Goal: Ask a question: Seek information or help from site administrators or community

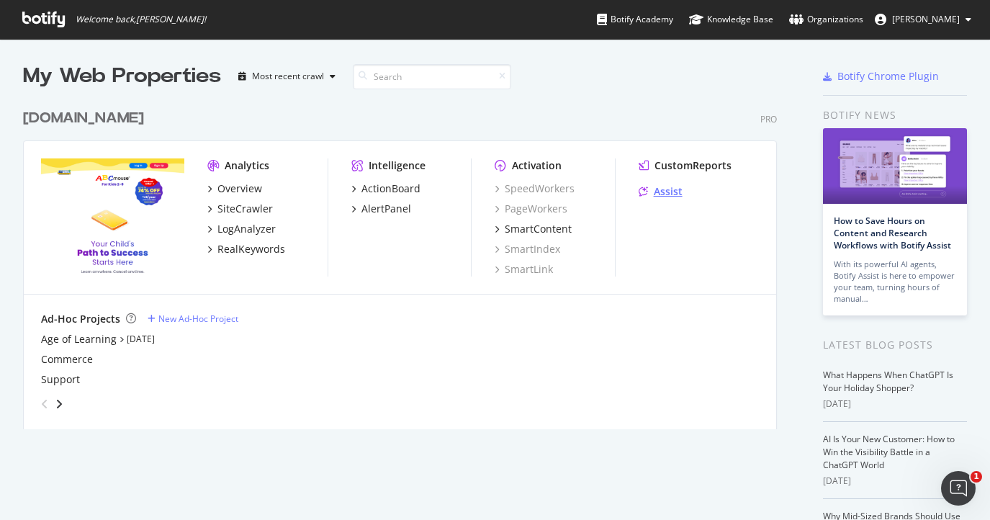
click at [672, 193] on div "Assist" at bounding box center [668, 191] width 29 height 14
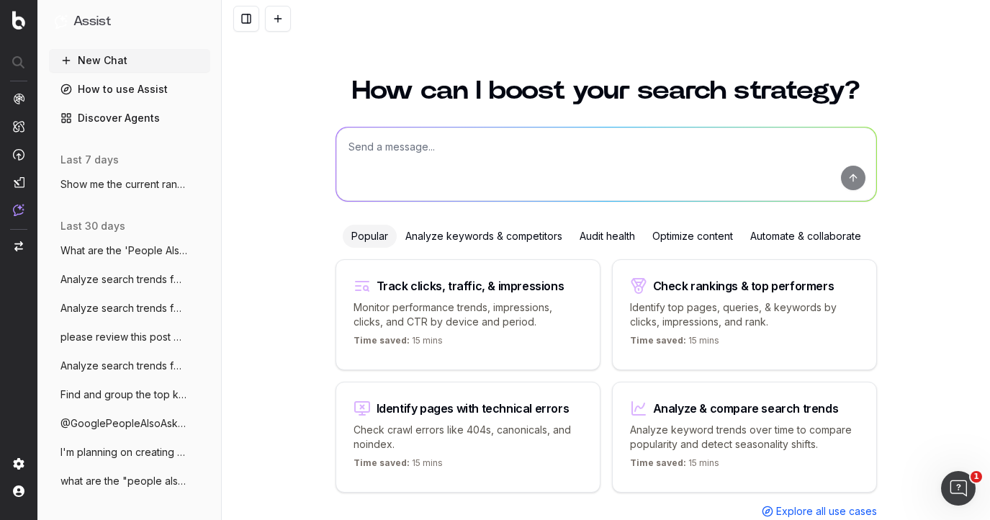
scroll to position [39, 0]
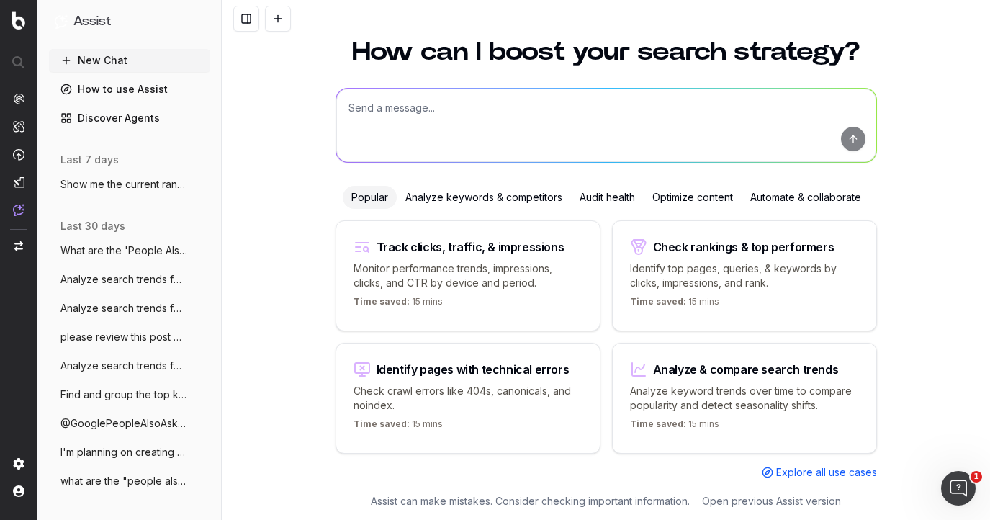
click at [670, 196] on div "Optimize content" at bounding box center [693, 197] width 98 height 23
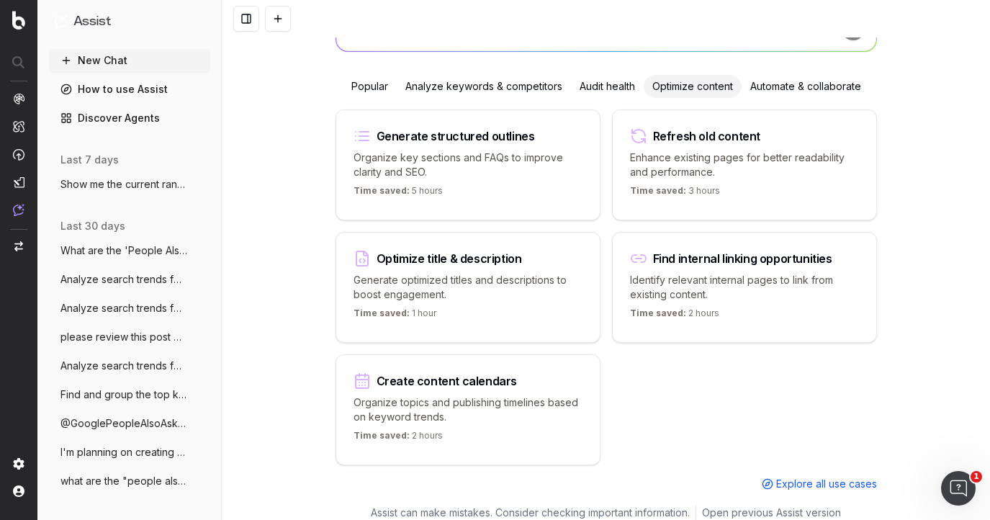
scroll to position [161, 0]
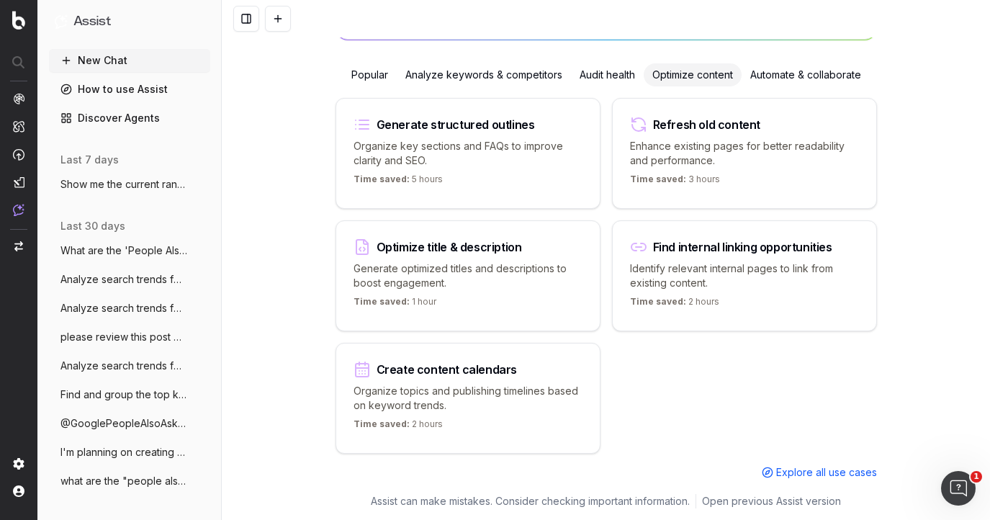
click at [513, 69] on div "Analyze keywords & competitors" at bounding box center [484, 74] width 174 height 23
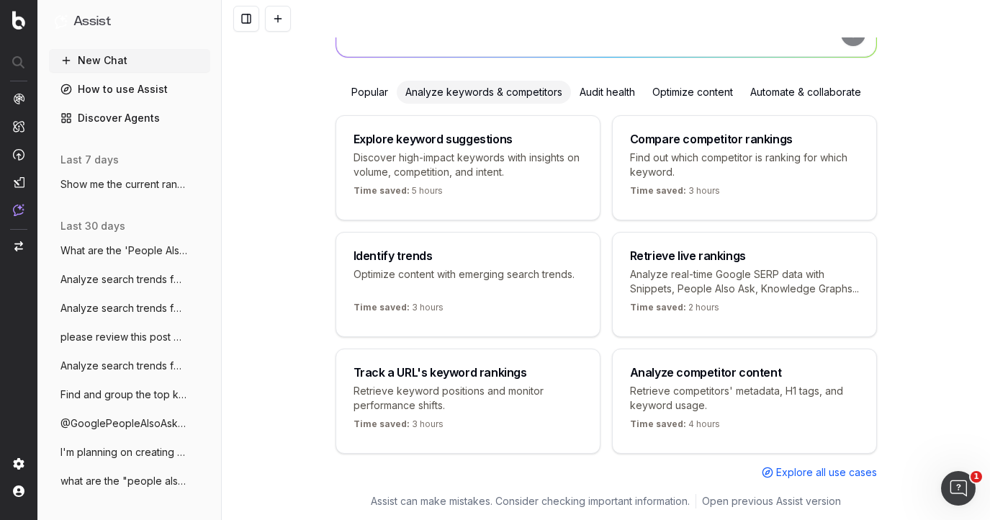
scroll to position [176, 0]
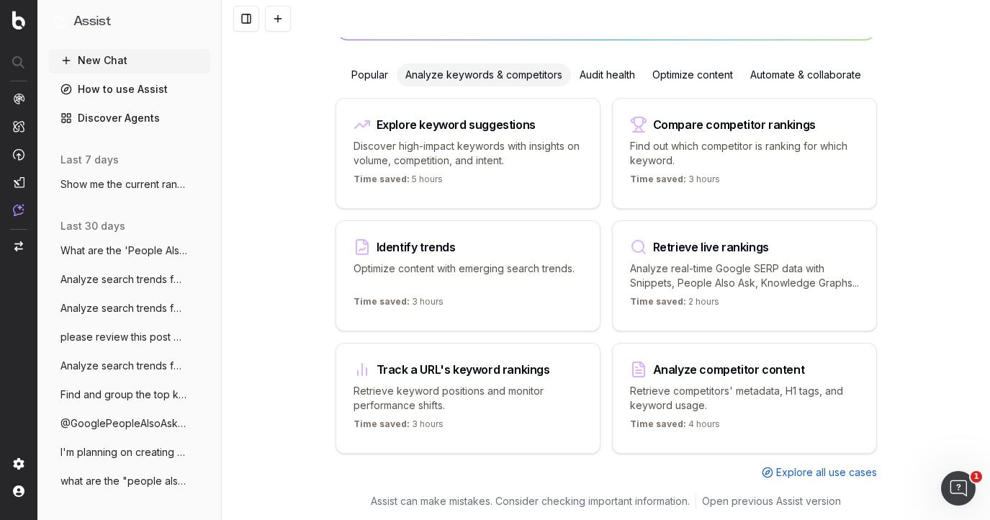
click at [481, 370] on div "Track a URL's keyword rankings" at bounding box center [464, 370] width 174 height 12
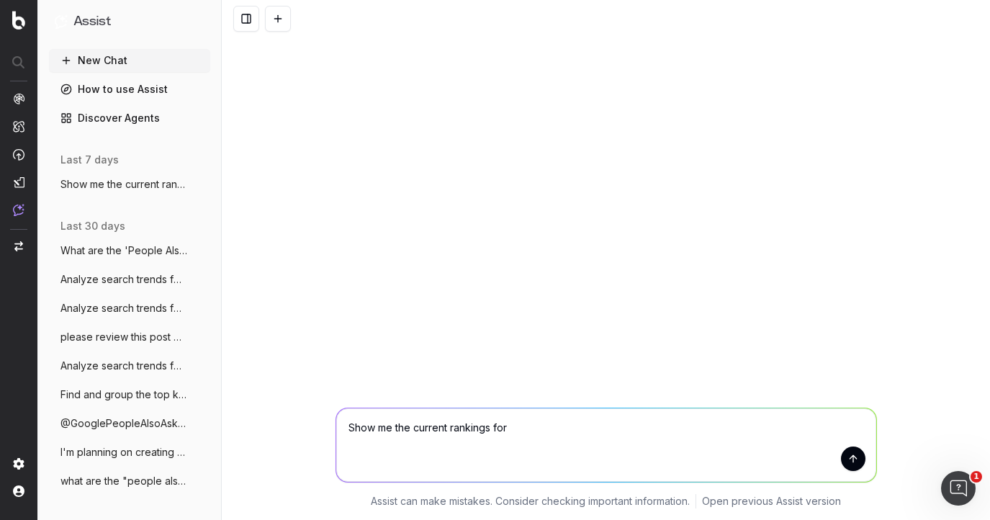
paste textarea "https://www.abcmouse.com/learn/abcmouse/esa-accounts-for-education-costs/51395"
type textarea "Show me the current rankings for https://www.abcmouse.com/learn/abcmouse/esa-ac…"
click at [851, 460] on button "submit" at bounding box center [853, 458] width 24 height 24
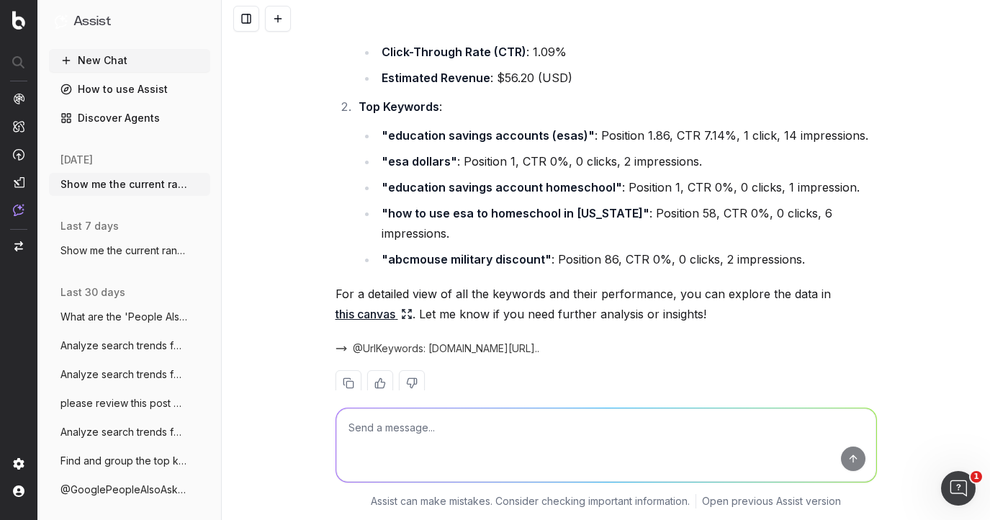
scroll to position [261, 0]
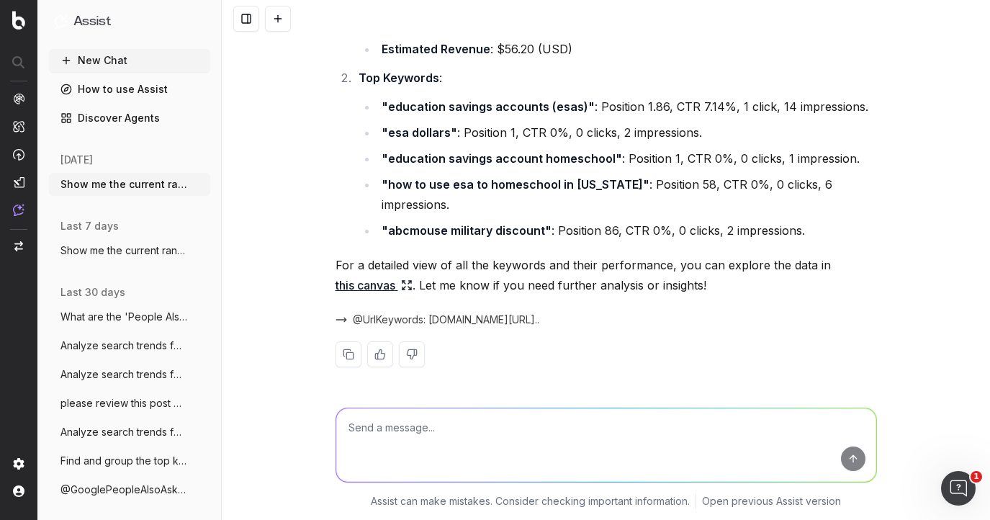
click at [100, 56] on button "New Chat" at bounding box center [129, 60] width 161 height 23
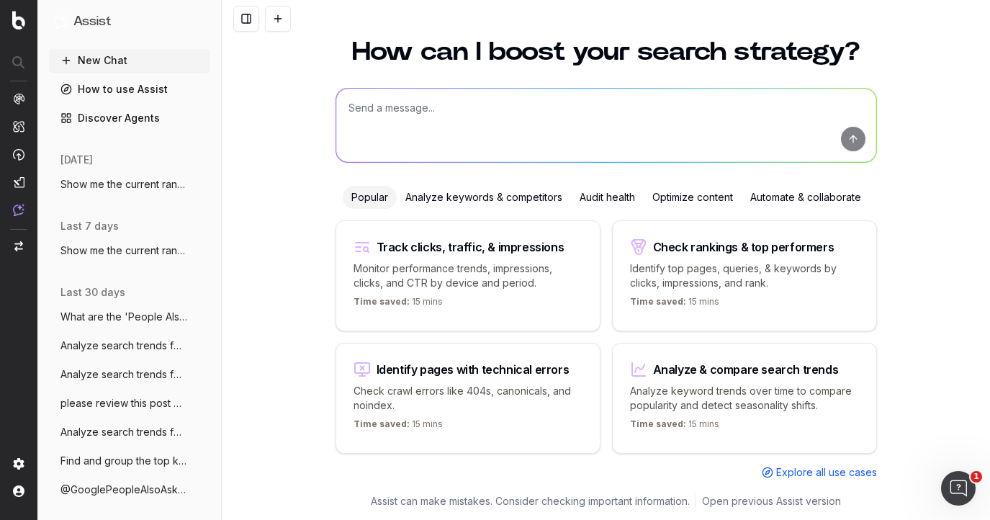
click at [691, 194] on div "Optimize content" at bounding box center [693, 197] width 98 height 23
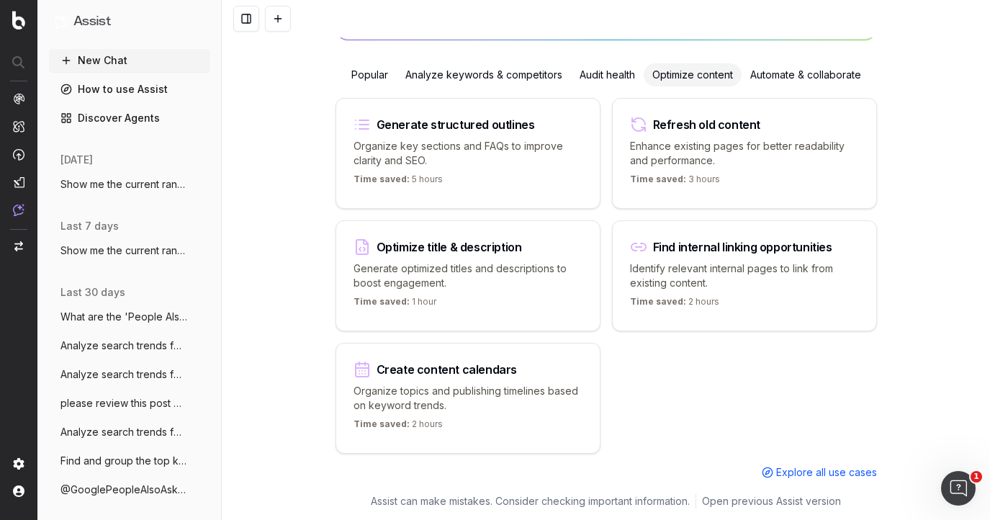
click at [509, 261] on p "Generate optimized titles and descriptions to boost engagement." at bounding box center [468, 275] width 229 height 29
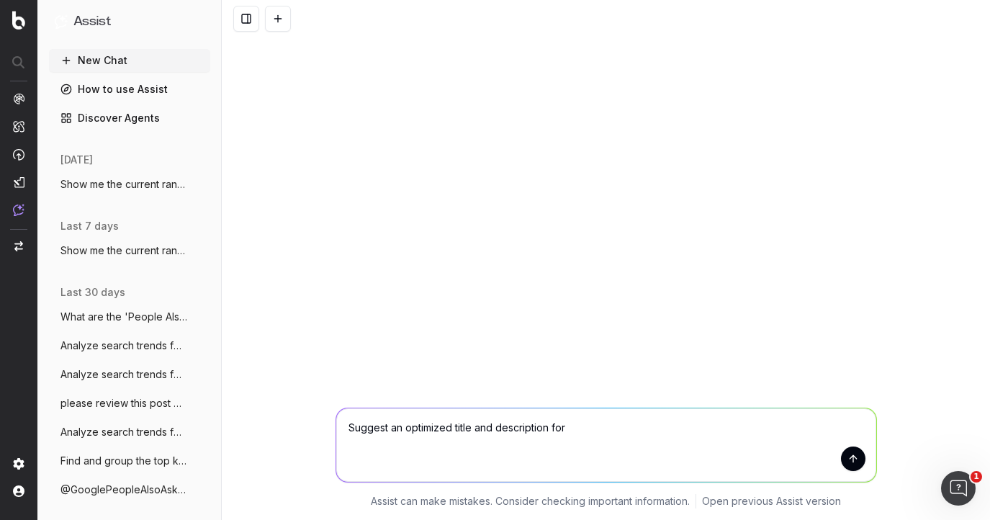
scroll to position [0, 0]
paste textarea "https://www.abcmouse.com/learn/abcmouse/esa-accounts-for-education-costs/51395"
type textarea "Suggest an optimized title and description for https://www.abcmouse.com/learn/a…"
click at [854, 460] on button "submit" at bounding box center [853, 458] width 24 height 24
